Goal: Complete application form

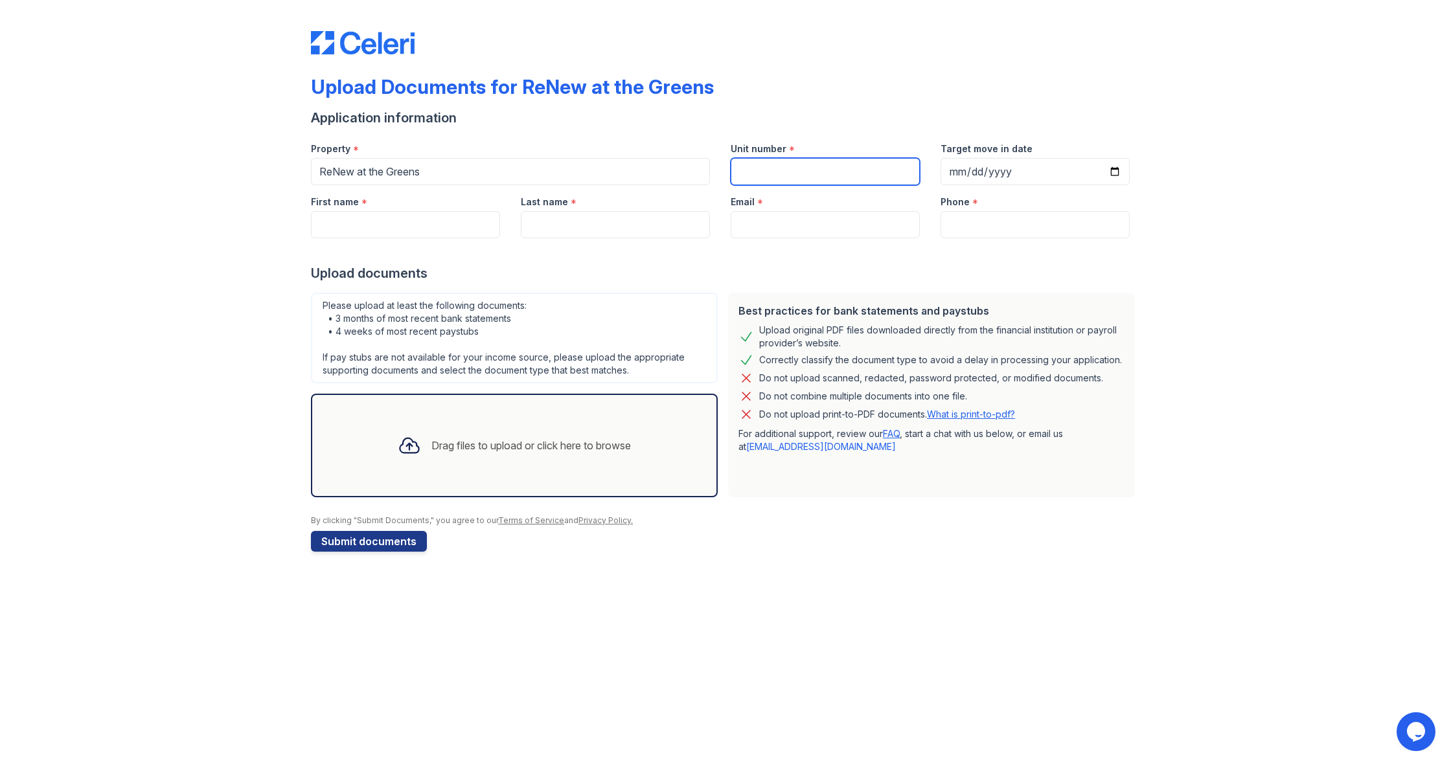
click at [765, 178] on input "Unit number" at bounding box center [825, 171] width 189 height 27
type input "B"
type input "2x1"
click at [435, 217] on input "First name" at bounding box center [405, 224] width 189 height 27
type input "[PERSON_NAME]"
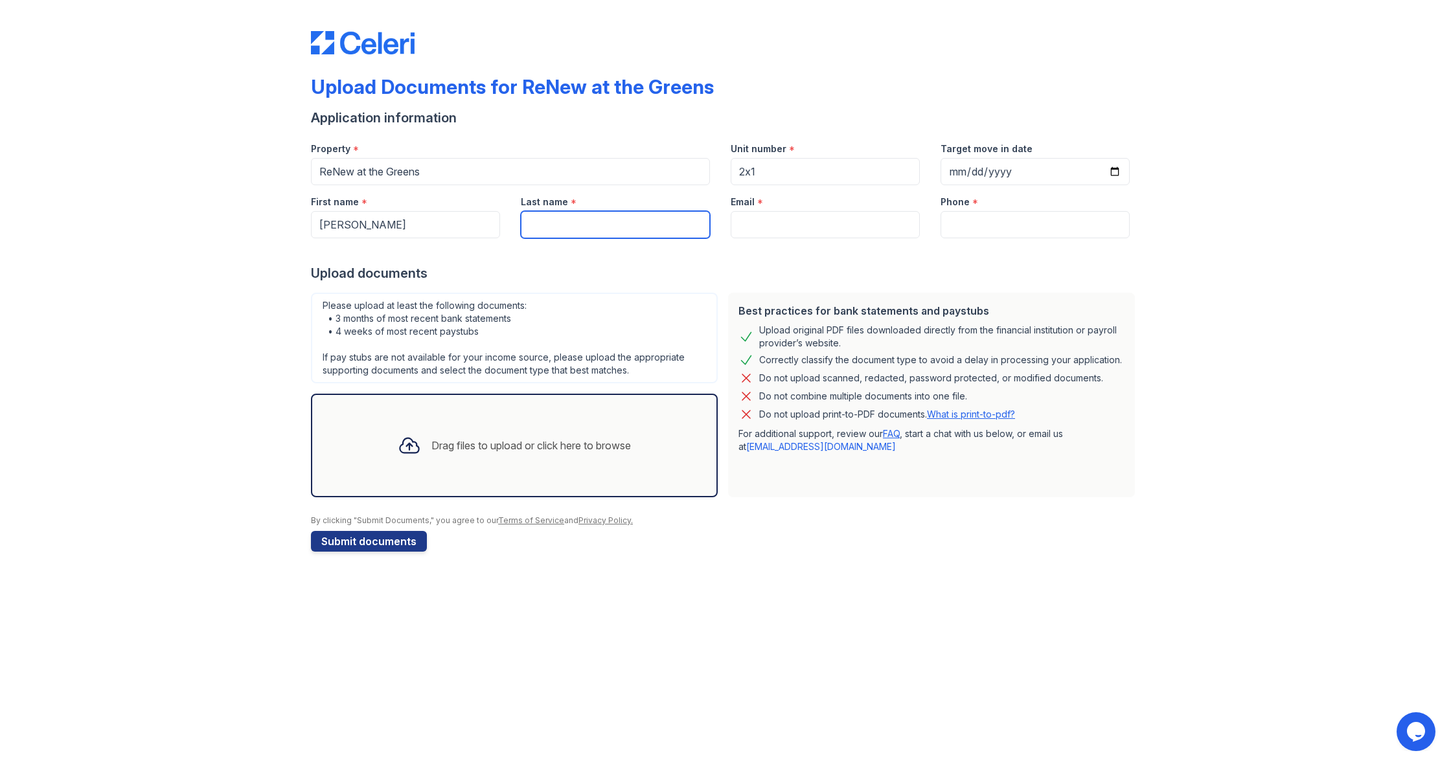
click at [550, 216] on input "Last name" at bounding box center [615, 224] width 189 height 27
type input "[PERSON_NAME]"
click at [754, 218] on input "Email" at bounding box center [825, 224] width 189 height 27
type input "A"
type input "[EMAIL_ADDRESS][DOMAIN_NAME]"
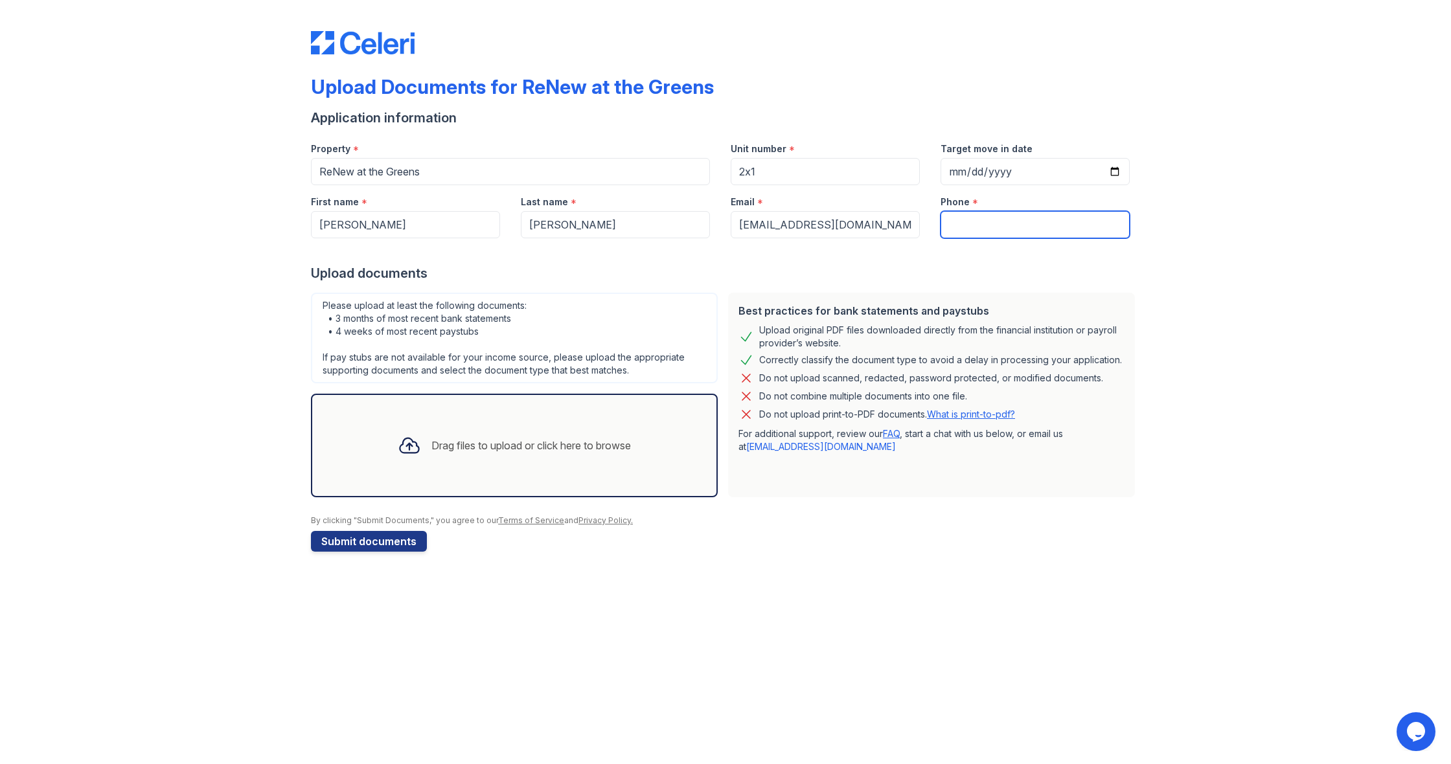
click at [960, 220] on input "Phone" at bounding box center [1035, 224] width 189 height 27
type input "6082201962"
click at [205, 270] on div "Upload Documents for ReNew at the Greens Application information Property * ReN…" at bounding box center [726, 289] width 1410 height 578
click at [547, 451] on div "Drag files to upload or click here to browse" at bounding box center [531, 446] width 200 height 16
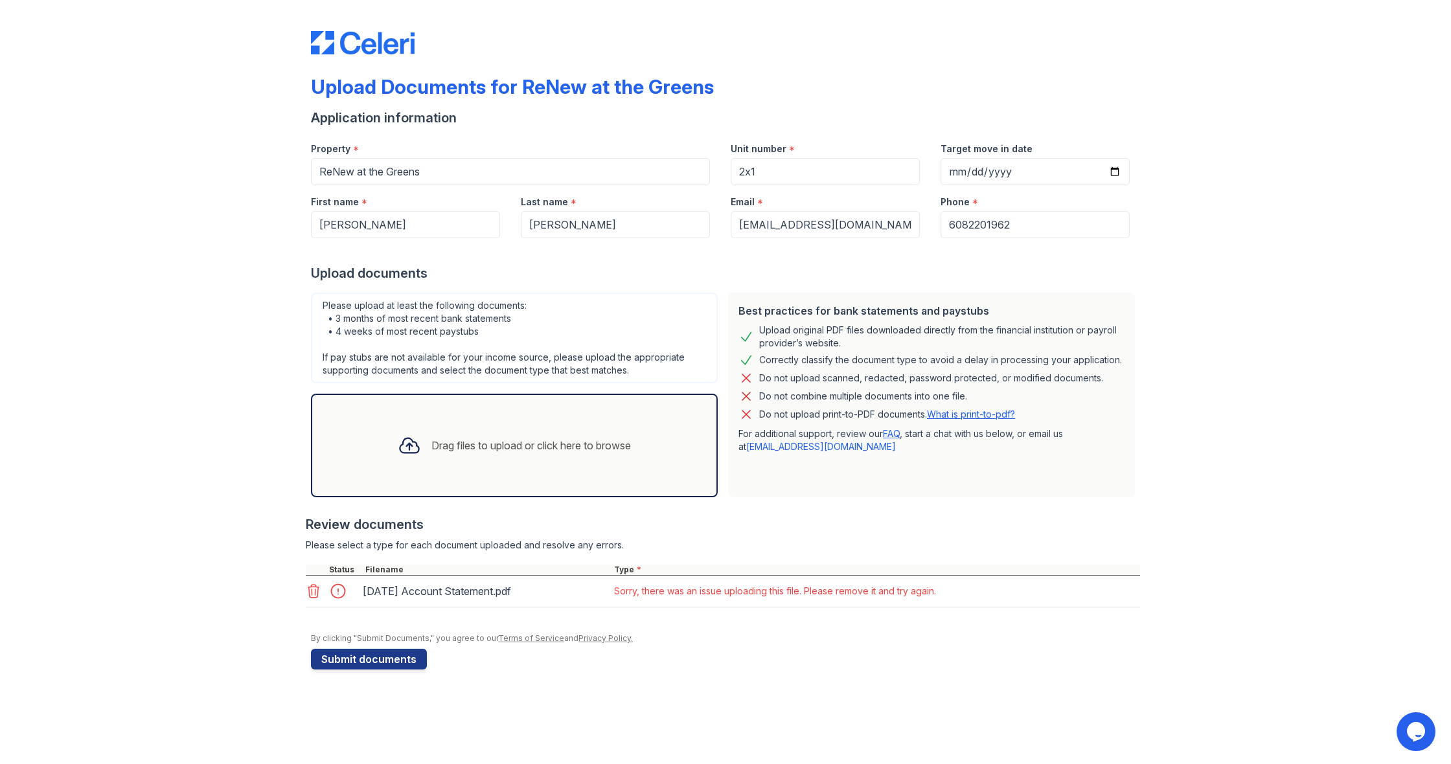
click at [312, 595] on icon at bounding box center [313, 591] width 11 height 13
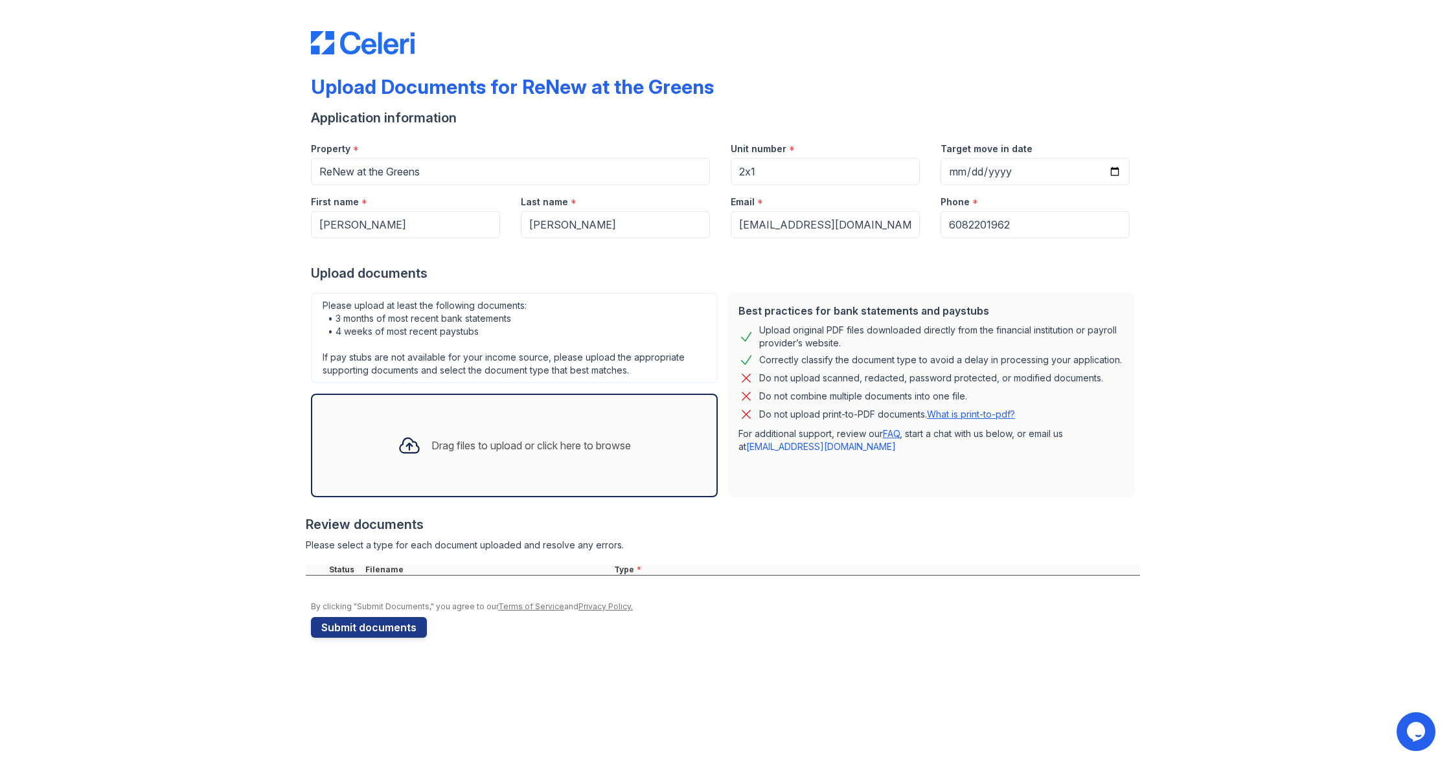
click at [490, 462] on div "Drag files to upload or click here to browse" at bounding box center [514, 446] width 254 height 44
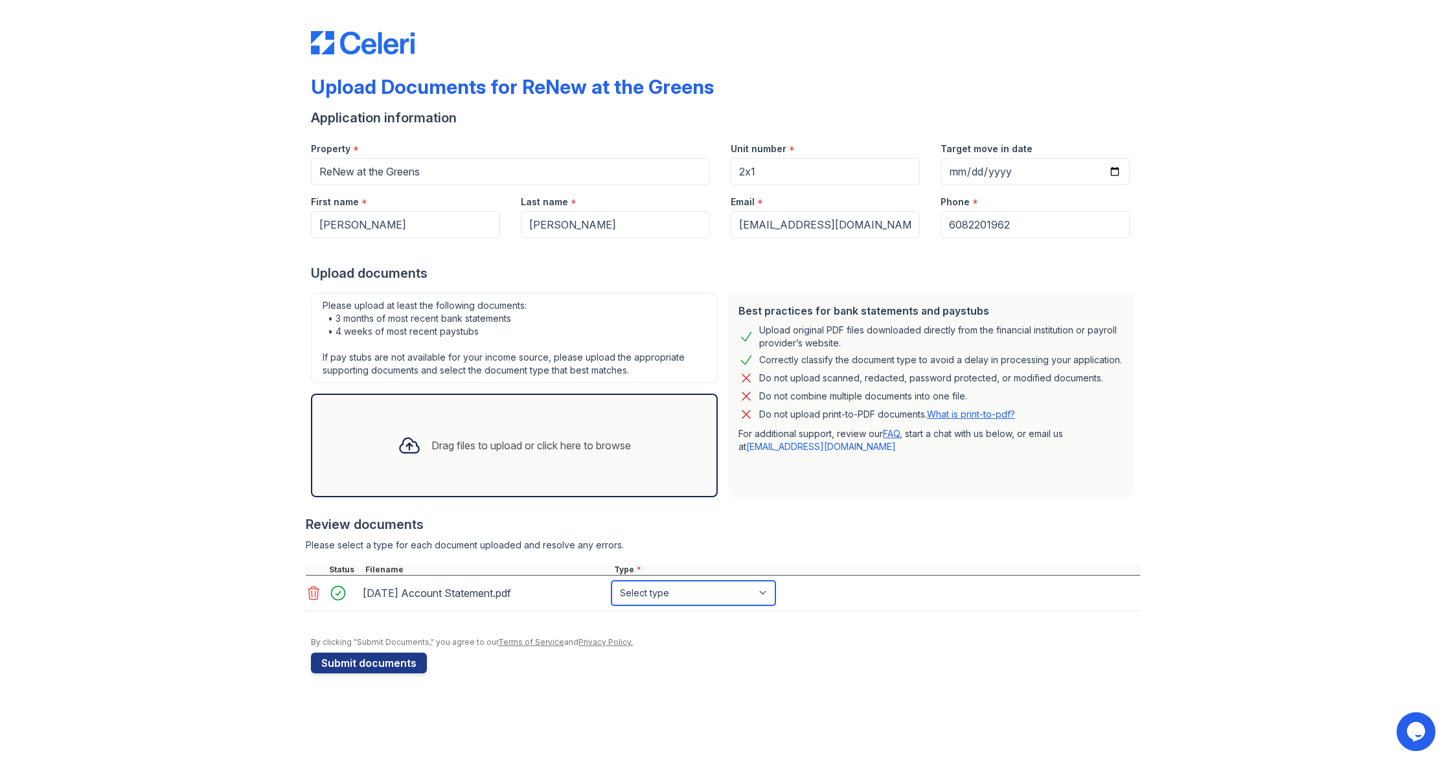
select select "bank_statement"
click at [744, 542] on div "Please select a type for each document uploaded and resolve any errors." at bounding box center [723, 545] width 834 height 13
click at [605, 466] on div "Drag files to upload or click here to browse" at bounding box center [514, 446] width 254 height 44
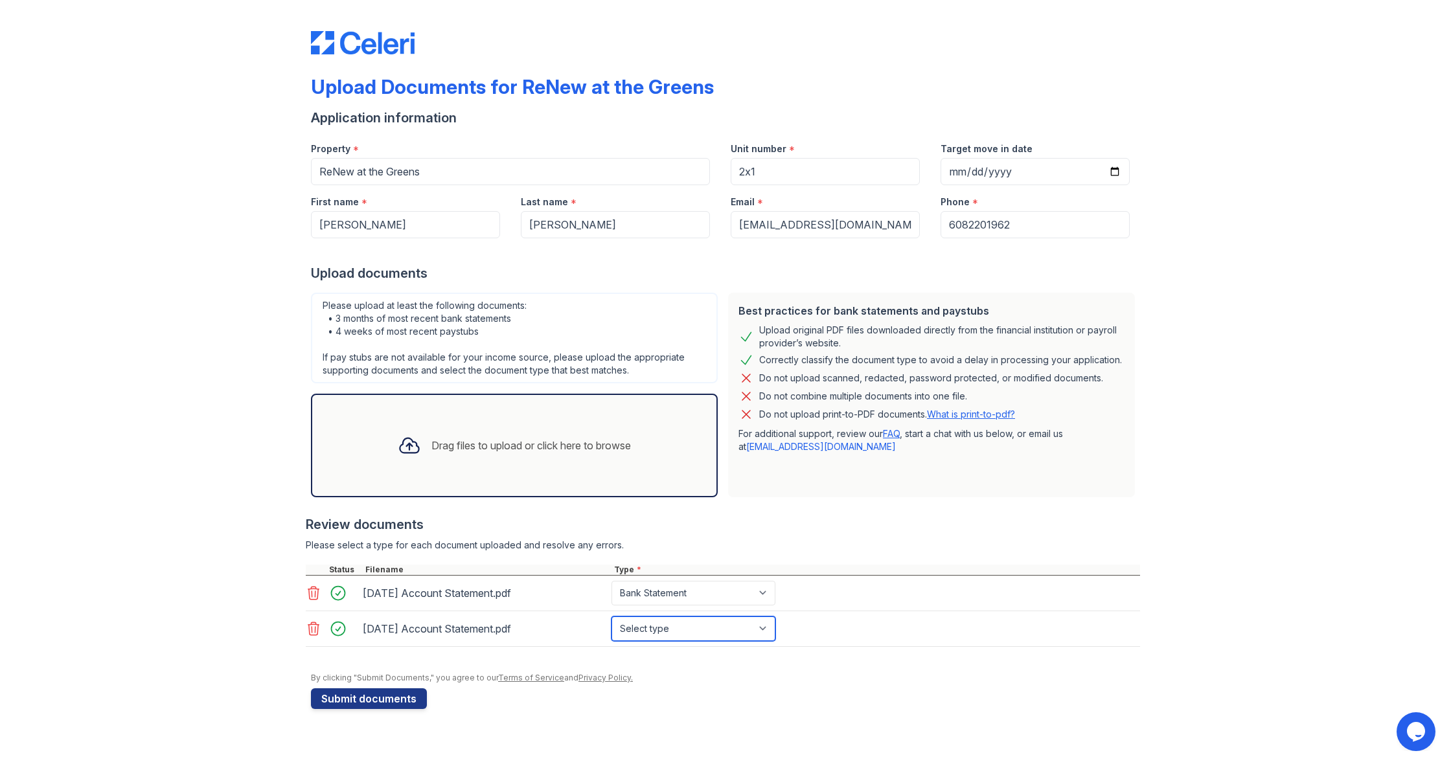
select select "bank_statement"
click at [466, 449] on div "Drag files to upload or click here to browse" at bounding box center [531, 446] width 200 height 16
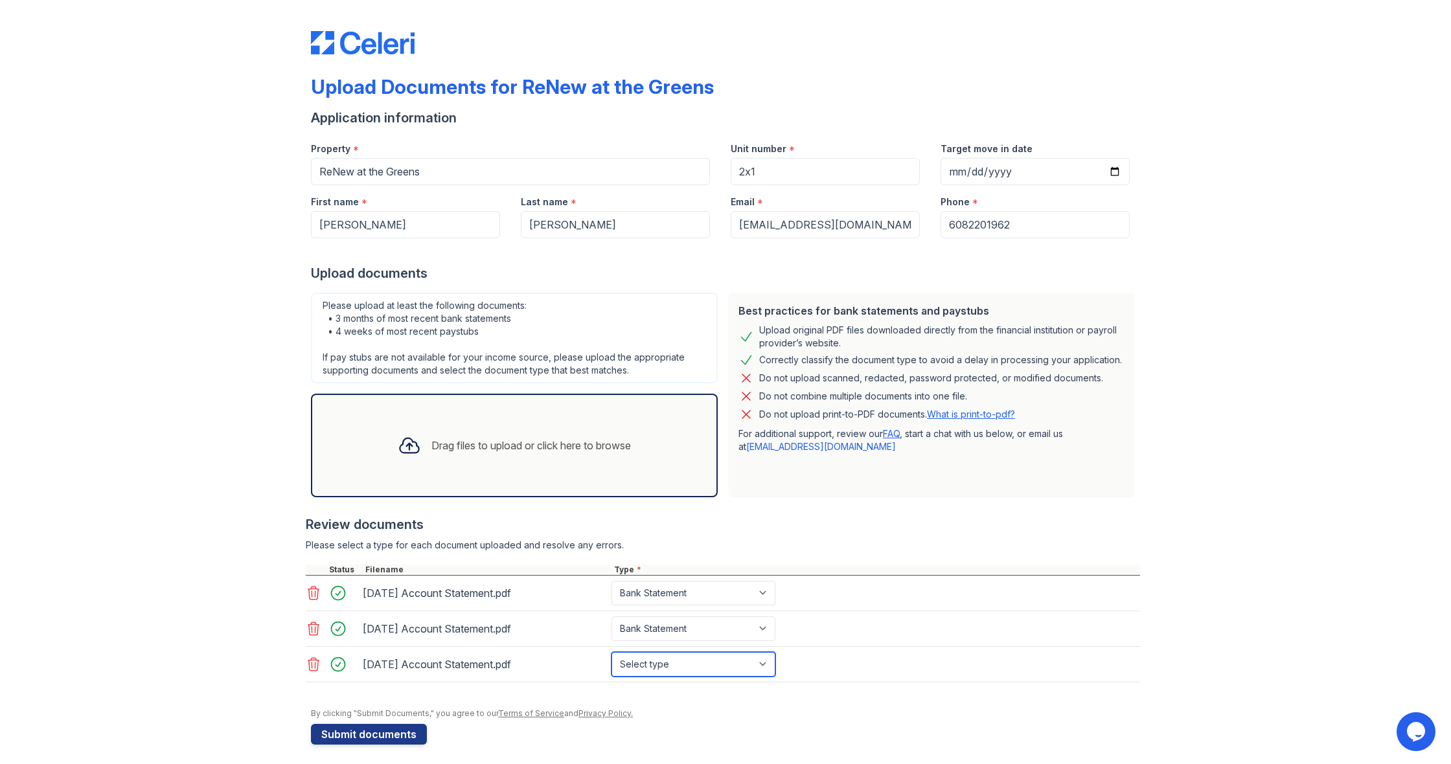
select select "bank_statement"
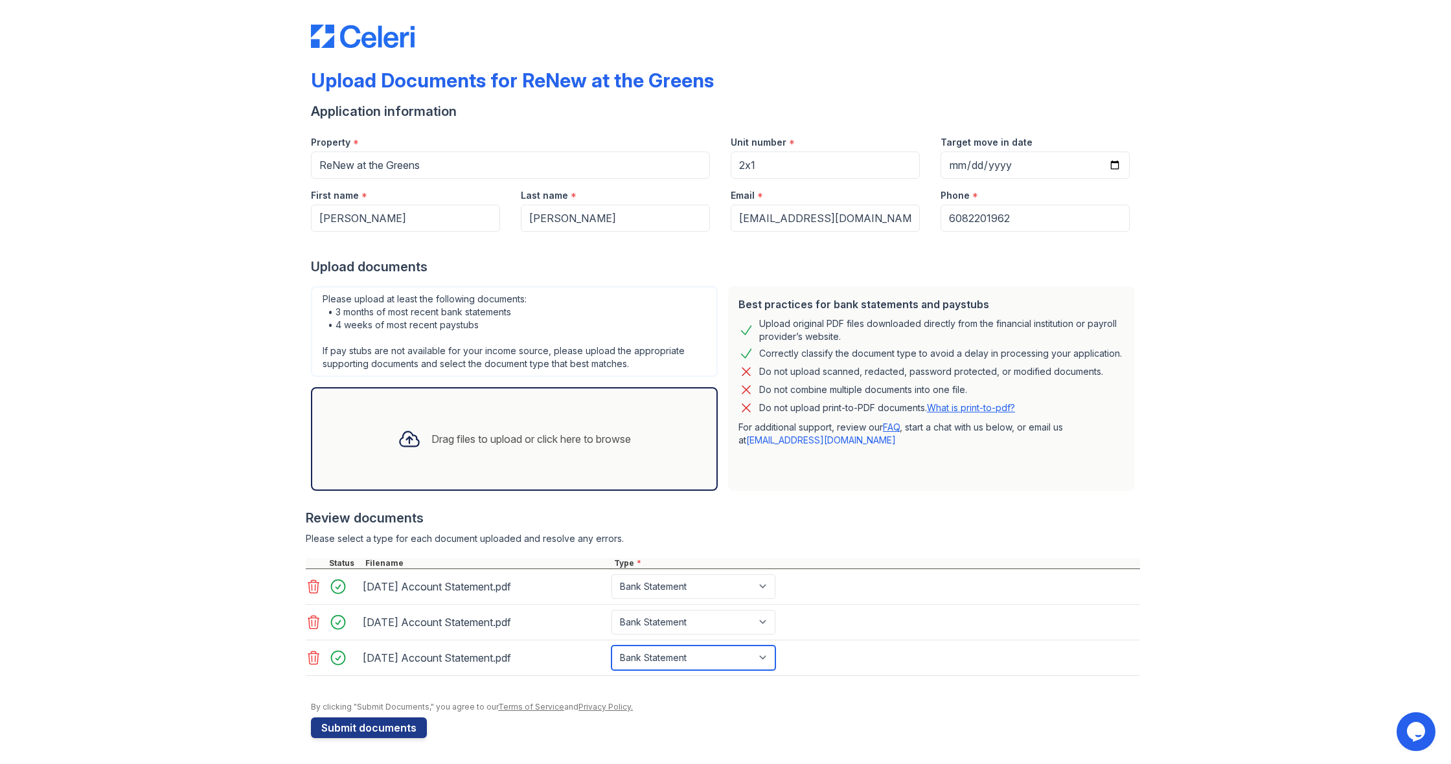
scroll to position [6, 0]
click at [455, 448] on div "Drag files to upload or click here to browse" at bounding box center [514, 439] width 254 height 44
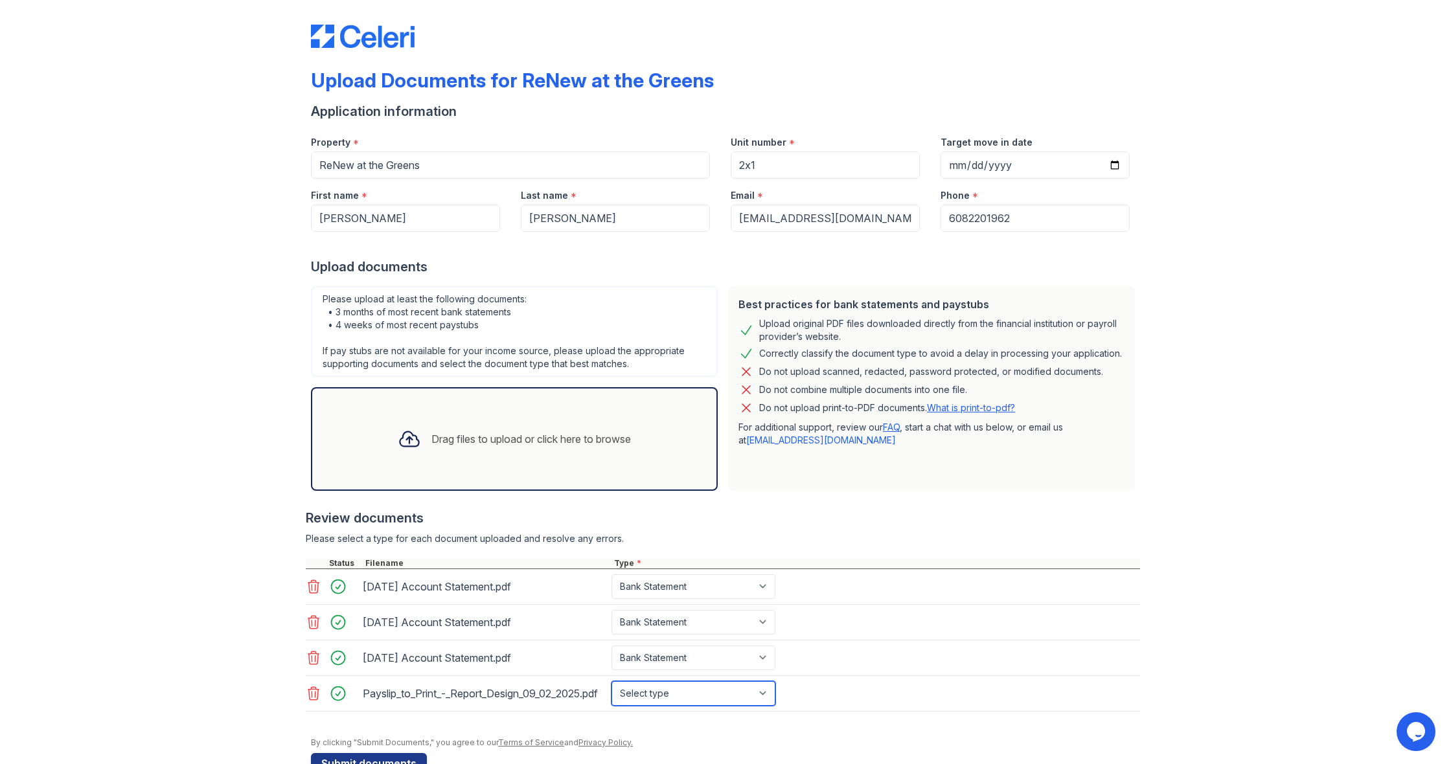
select select "paystub"
click at [522, 413] on div "Drag files to upload or click here to browse" at bounding box center [514, 439] width 407 height 104
click at [562, 439] on div "Drag files to upload or click here to browse" at bounding box center [531, 439] width 200 height 16
click at [313, 698] on icon at bounding box center [314, 694] width 16 height 16
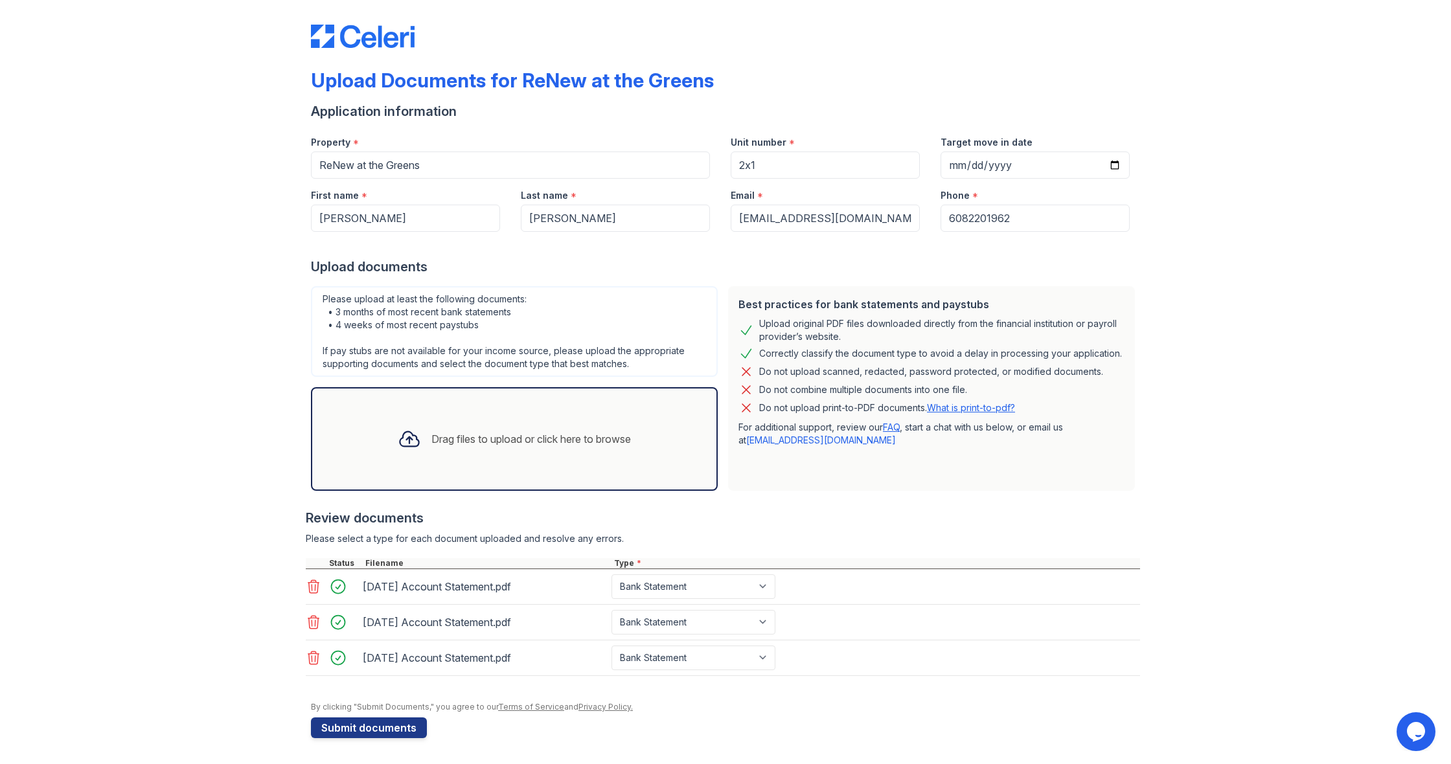
click at [502, 461] on div "Drag files to upload or click here to browse" at bounding box center [514, 439] width 254 height 44
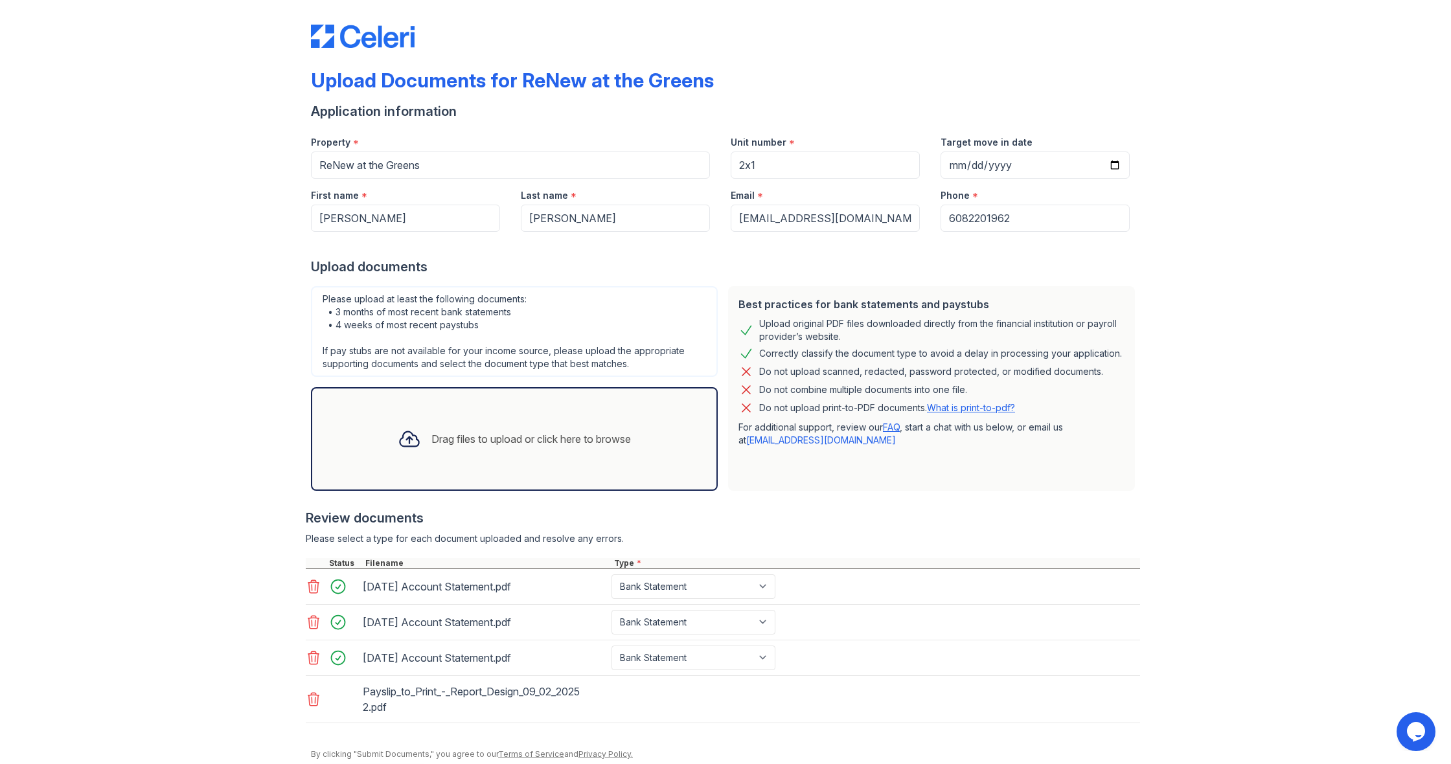
click at [611, 433] on div "Drag files to upload or click here to browse" at bounding box center [531, 439] width 200 height 16
click at [647, 422] on div "Drag files to upload or click here to browse" at bounding box center [514, 439] width 407 height 104
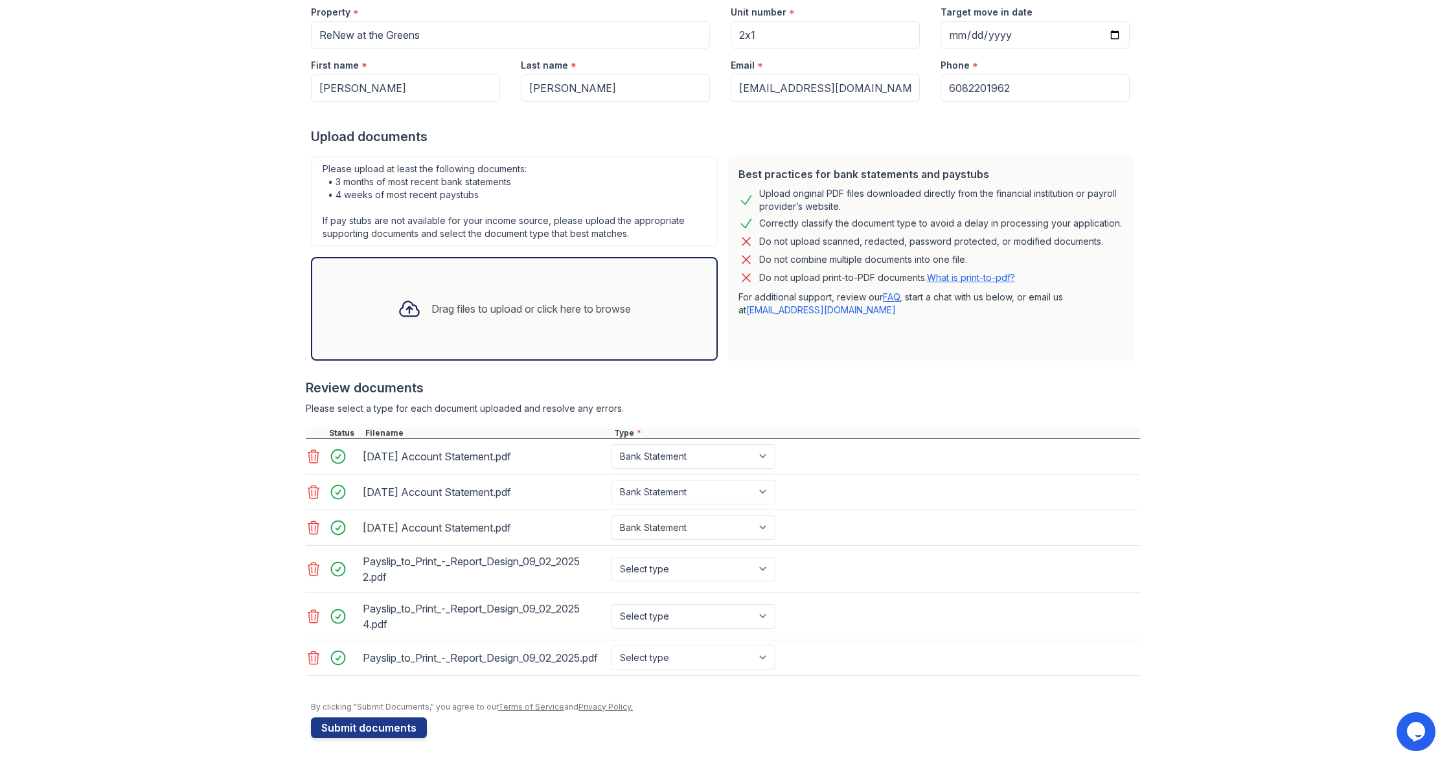
scroll to position [148, 0]
click at [584, 287] on div "Drag files to upload or click here to browse" at bounding box center [514, 309] width 254 height 44
select select "paystub"
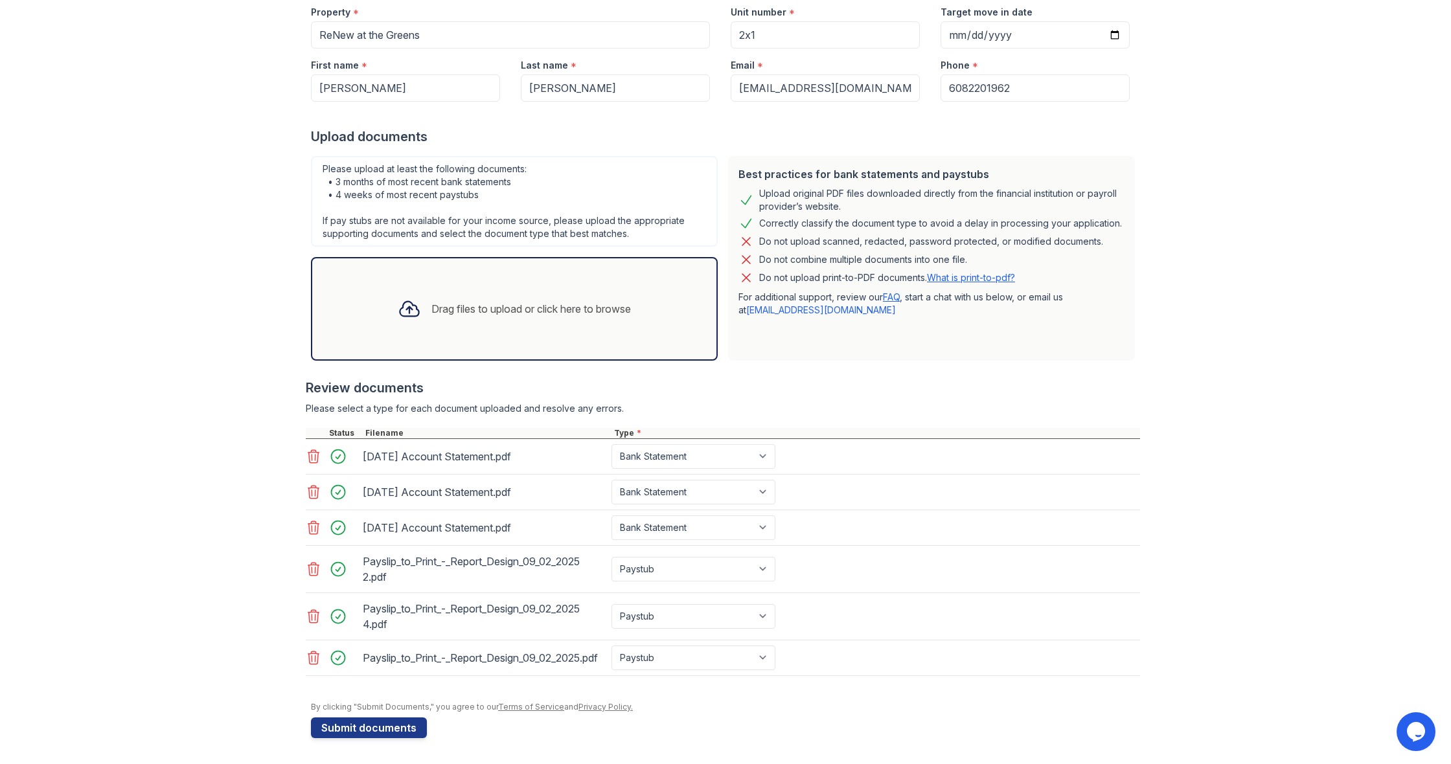
click at [438, 301] on div "Drag files to upload or click here to browse" at bounding box center [531, 309] width 200 height 16
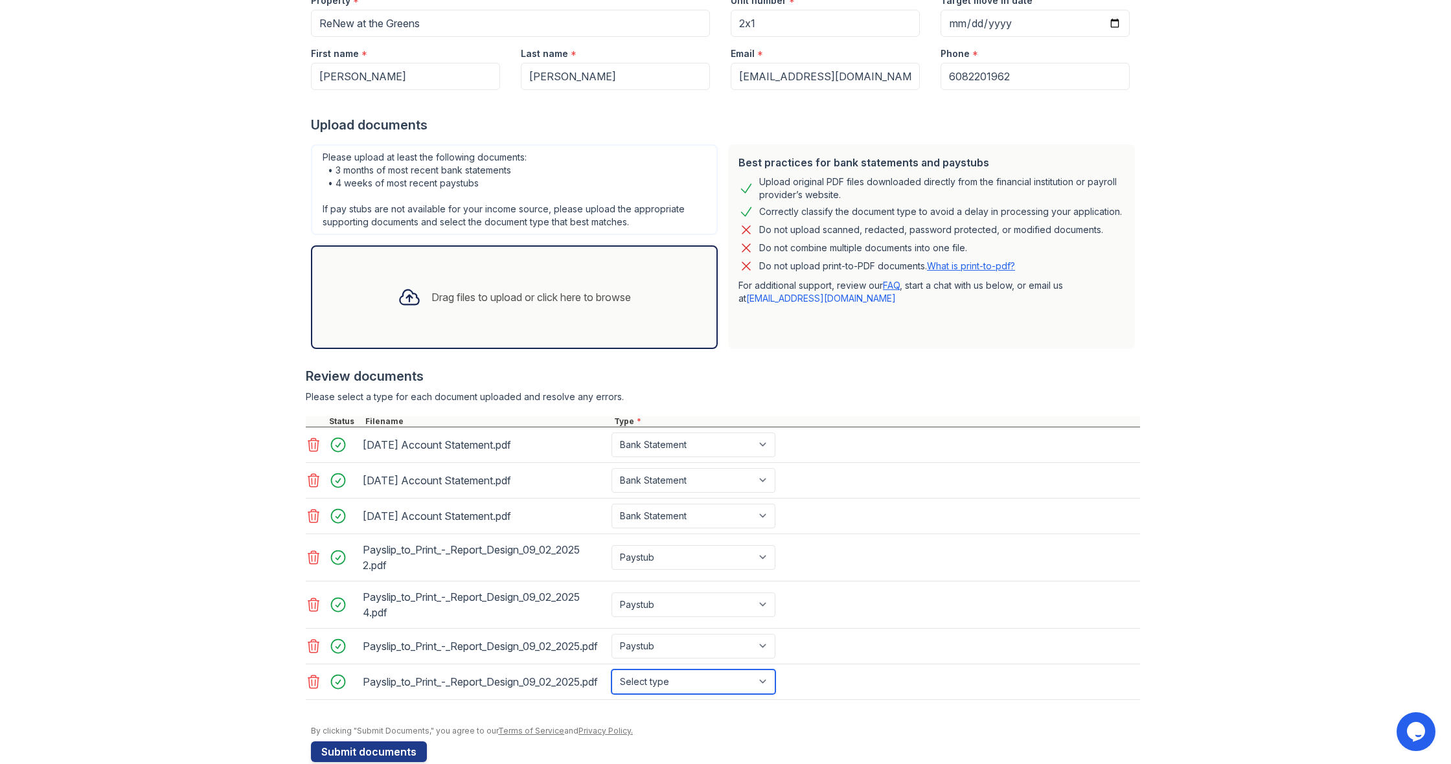
select select "paystub"
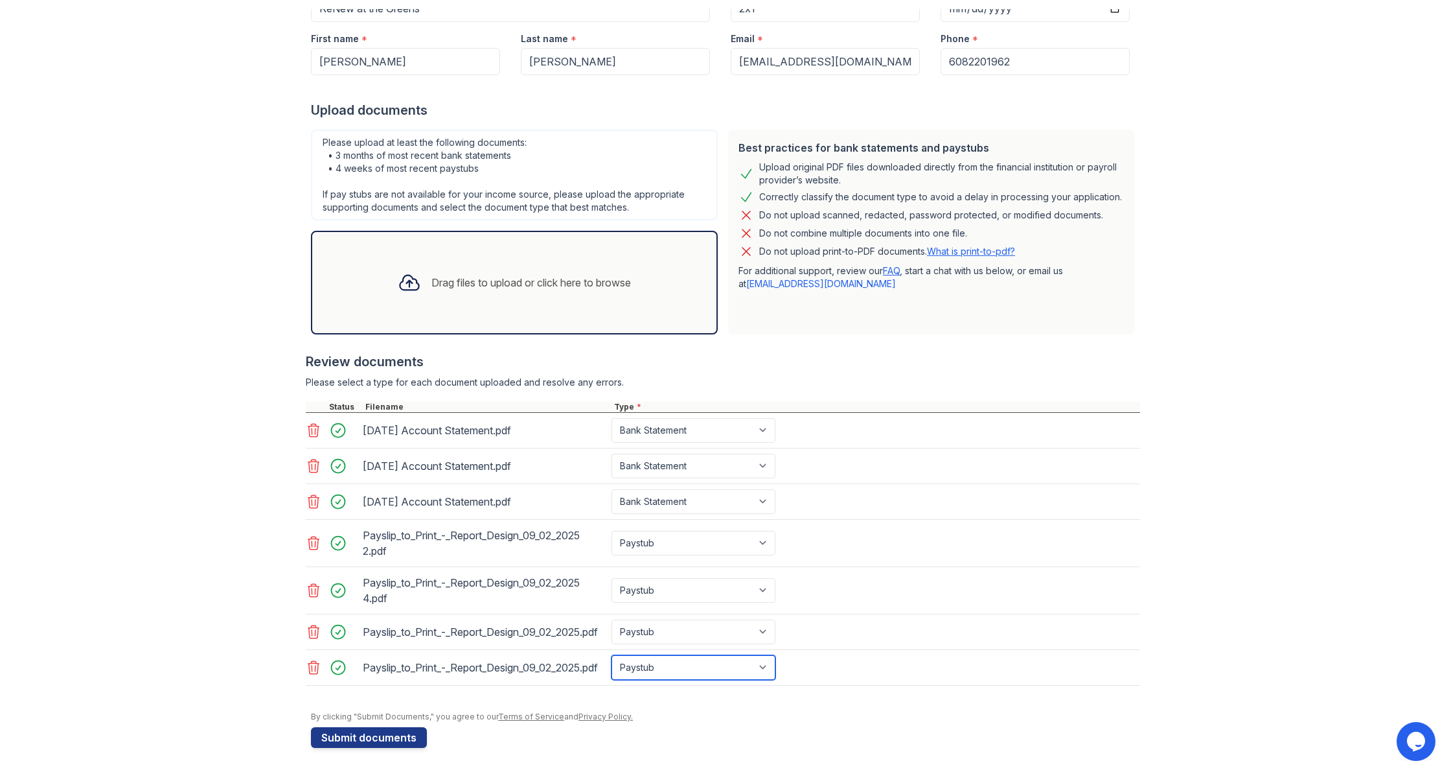
scroll to position [0, 0]
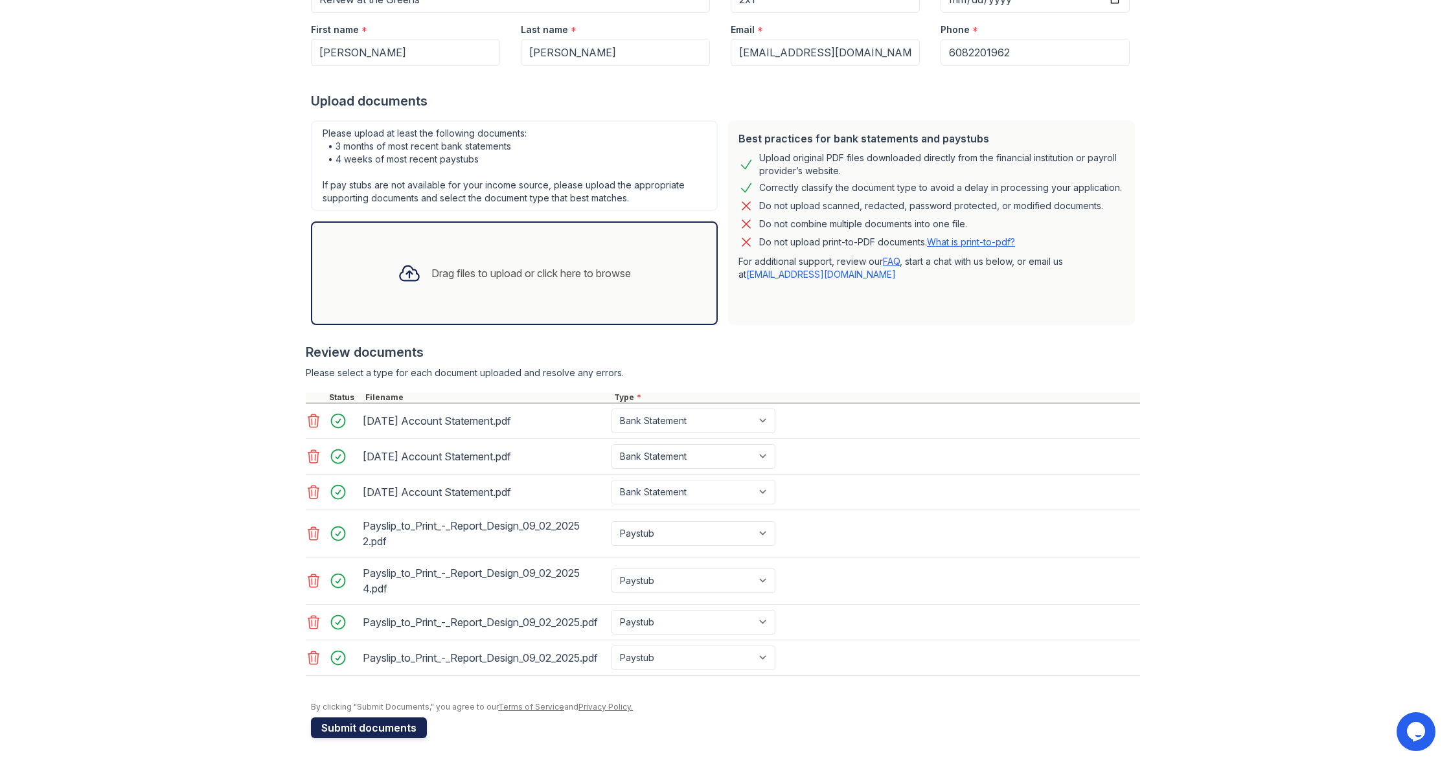
click at [353, 726] on button "Submit documents" at bounding box center [369, 728] width 116 height 21
